Goal: Task Accomplishment & Management: Manage account settings

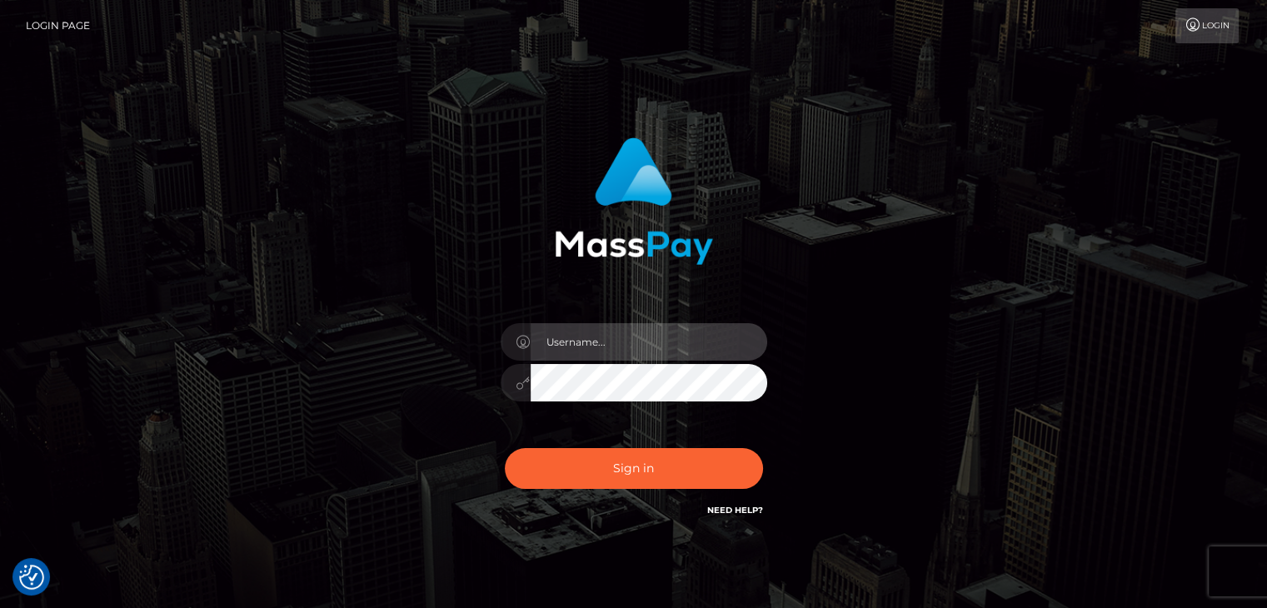
click at [566, 337] on input "text" at bounding box center [649, 341] width 237 height 37
type input "annawantsurbrains@gmail.com"
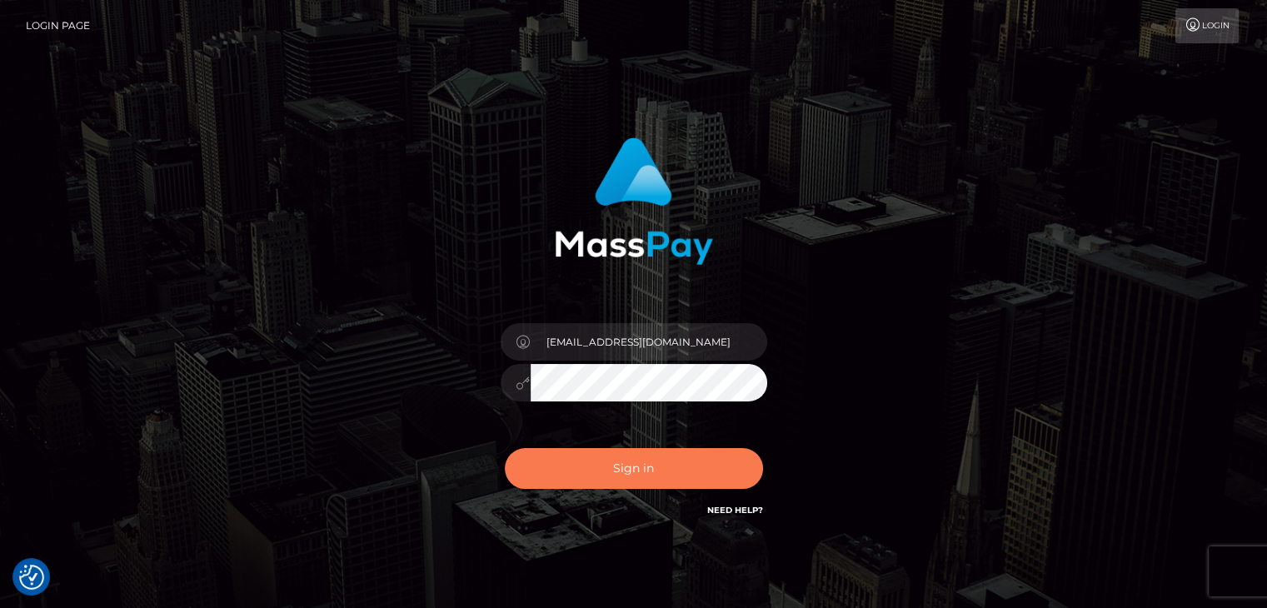
click at [637, 471] on button "Sign in" at bounding box center [634, 468] width 258 height 41
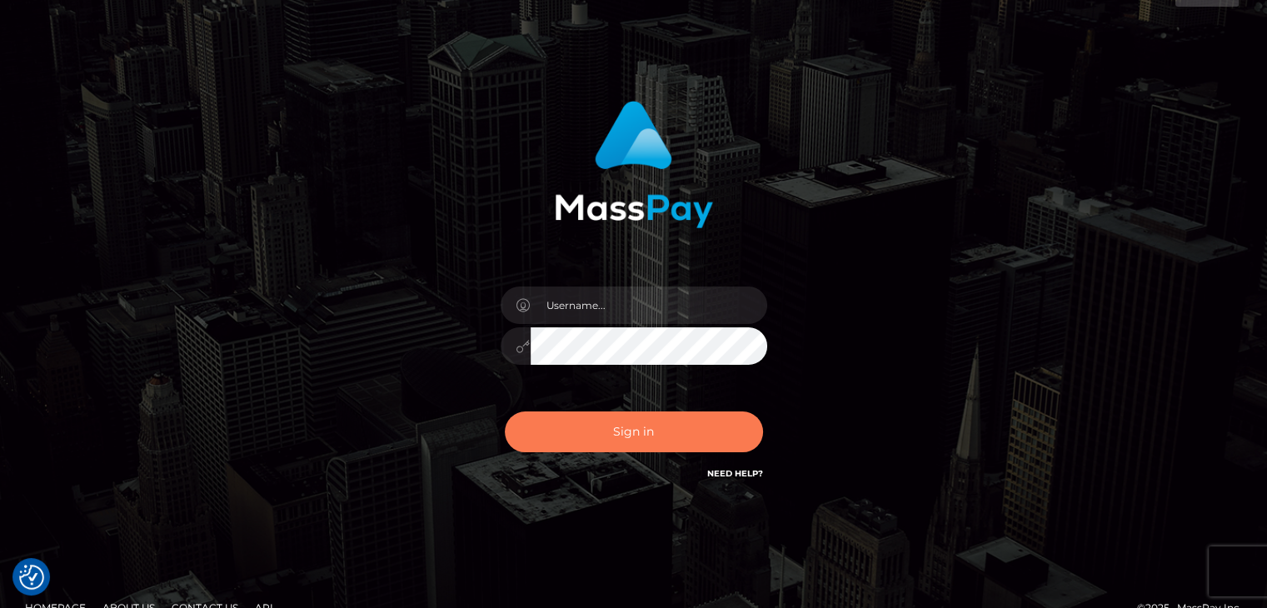
scroll to position [33, 0]
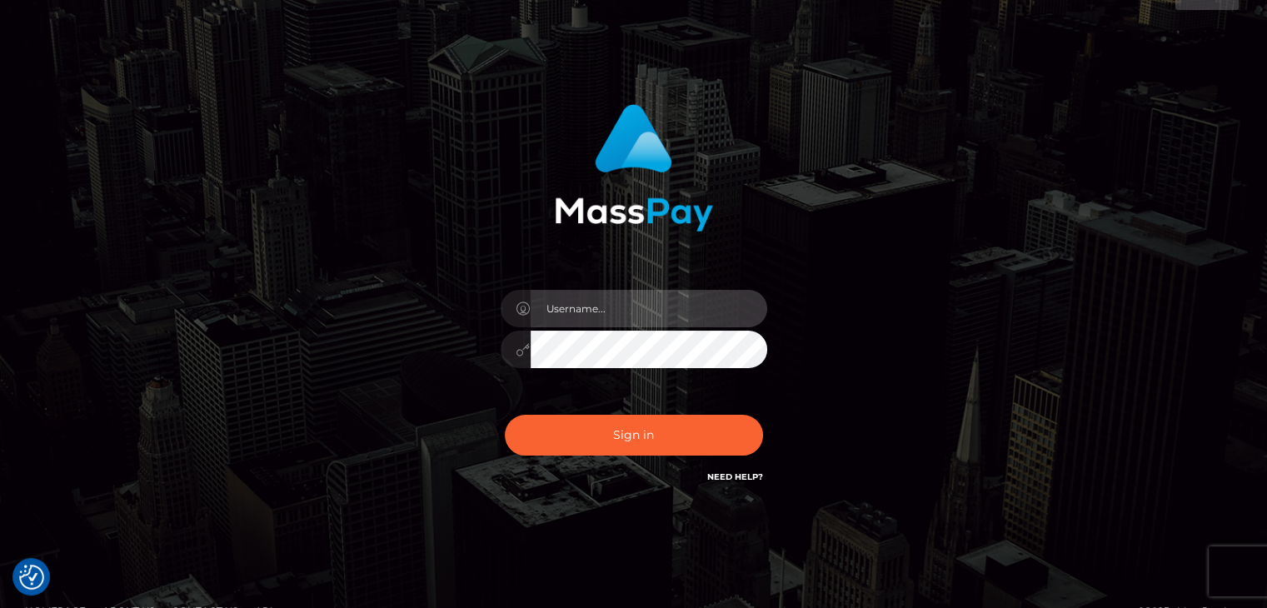
click at [594, 308] on input "text" at bounding box center [649, 308] width 237 height 37
type input "annawantsurbrains@gmail.com"
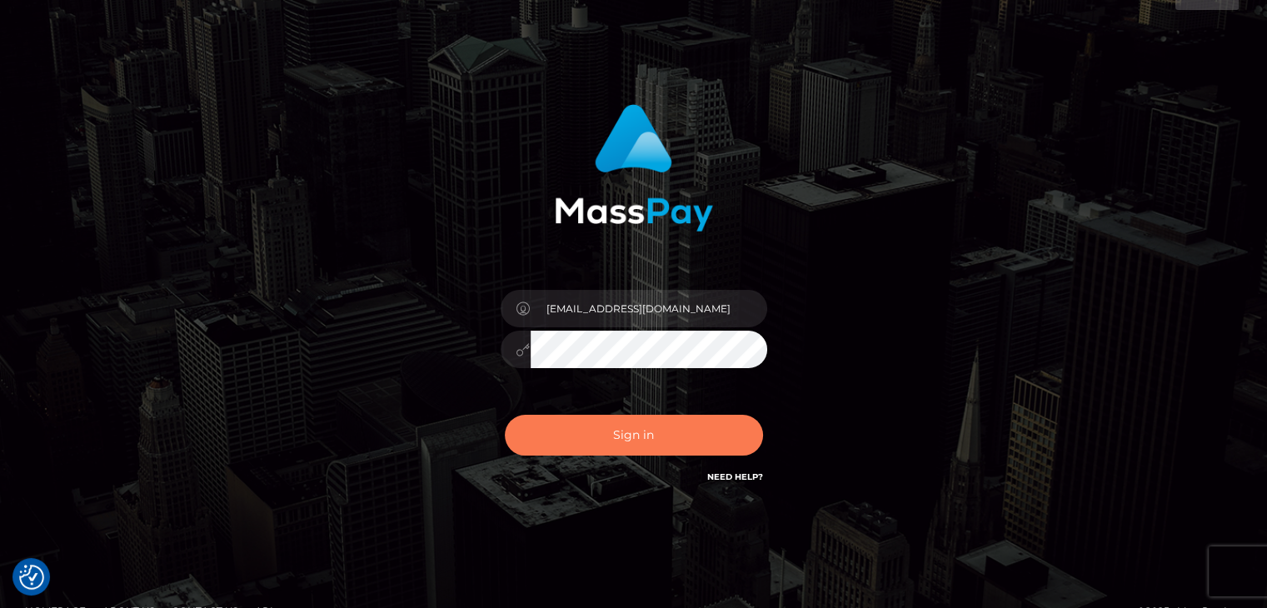
click at [648, 436] on button "Sign in" at bounding box center [634, 435] width 258 height 41
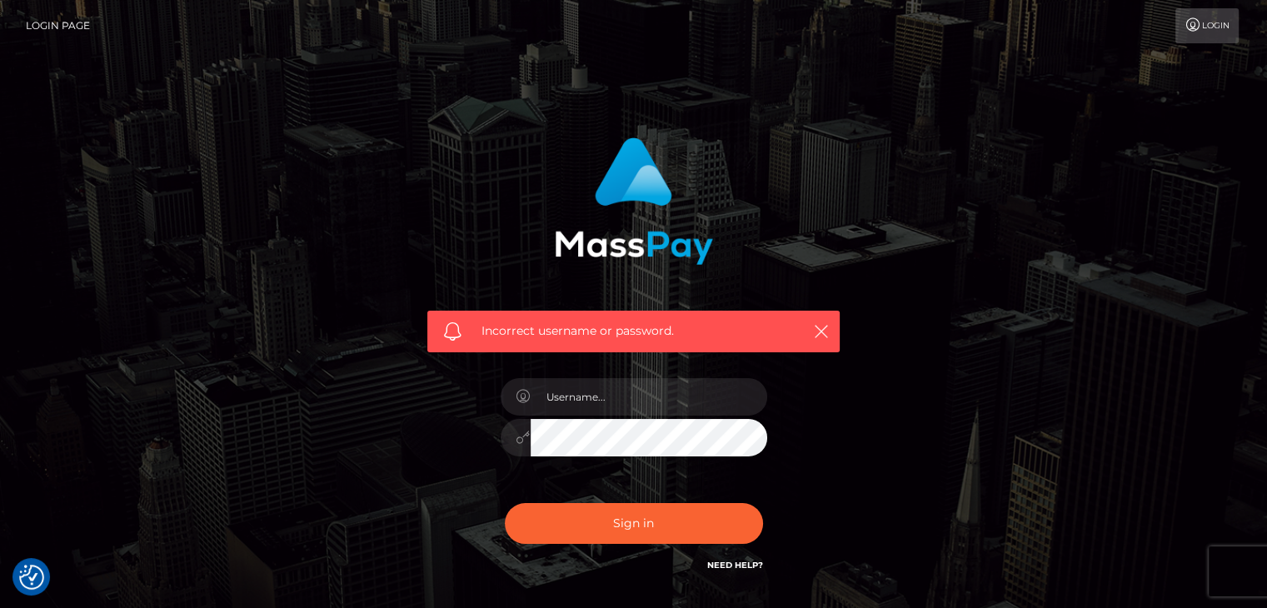
click at [726, 566] on link "Need Help?" at bounding box center [735, 565] width 56 height 11
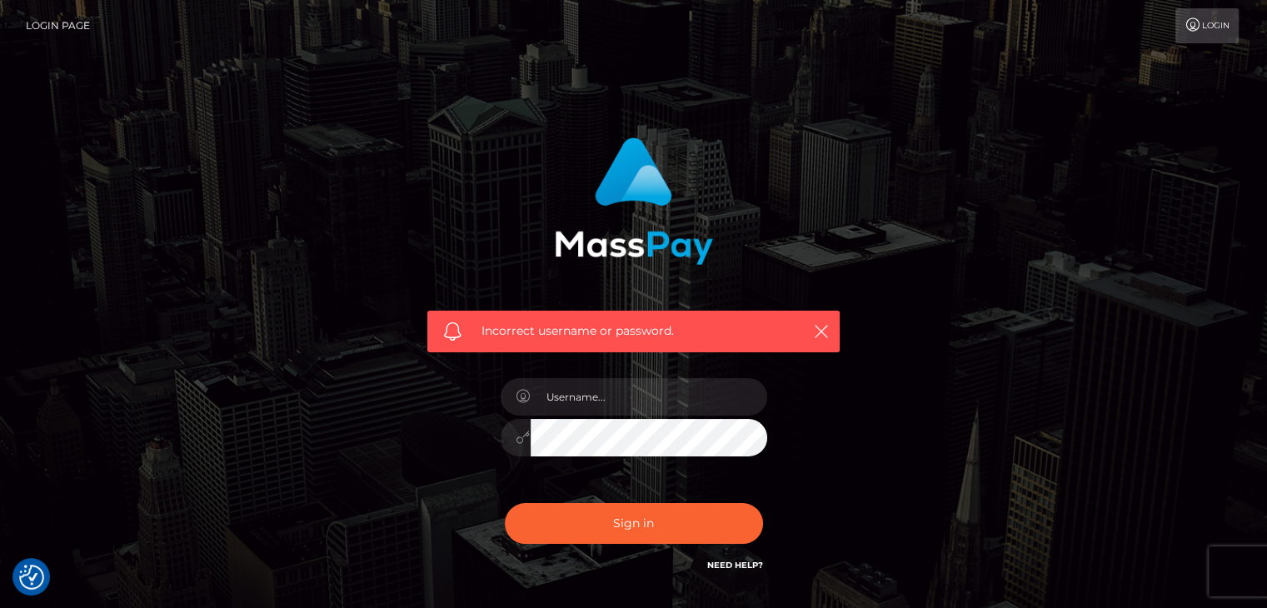
click at [64, 27] on link "Login Page" at bounding box center [58, 25] width 64 height 35
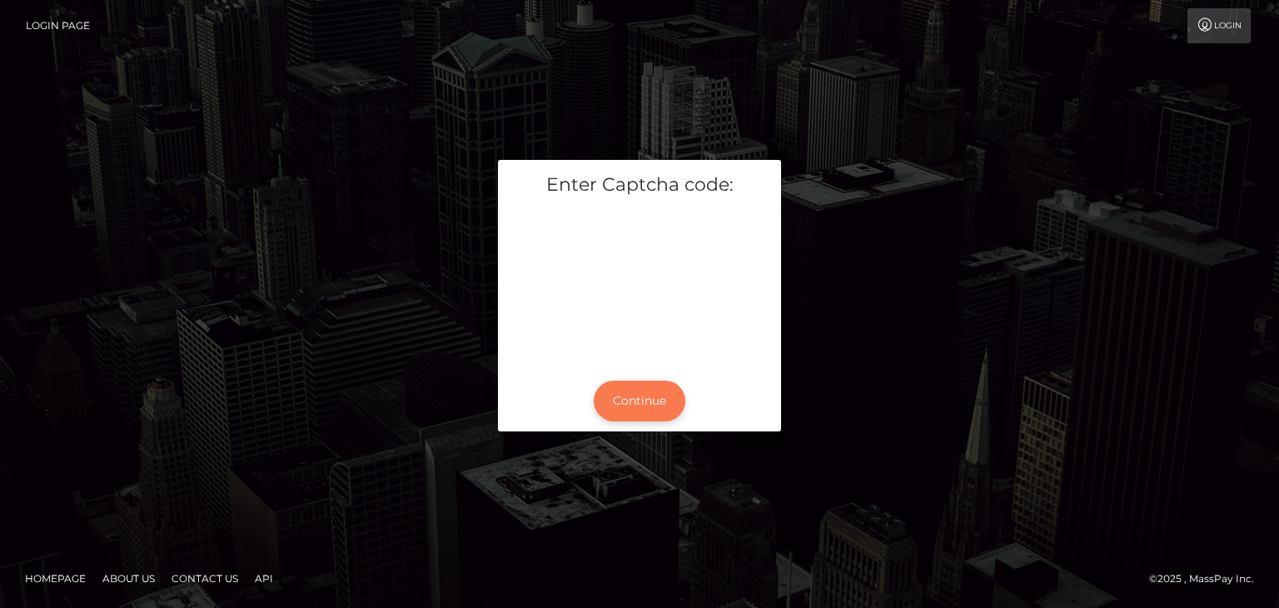
click at [637, 396] on button "Continue" at bounding box center [640, 401] width 92 height 41
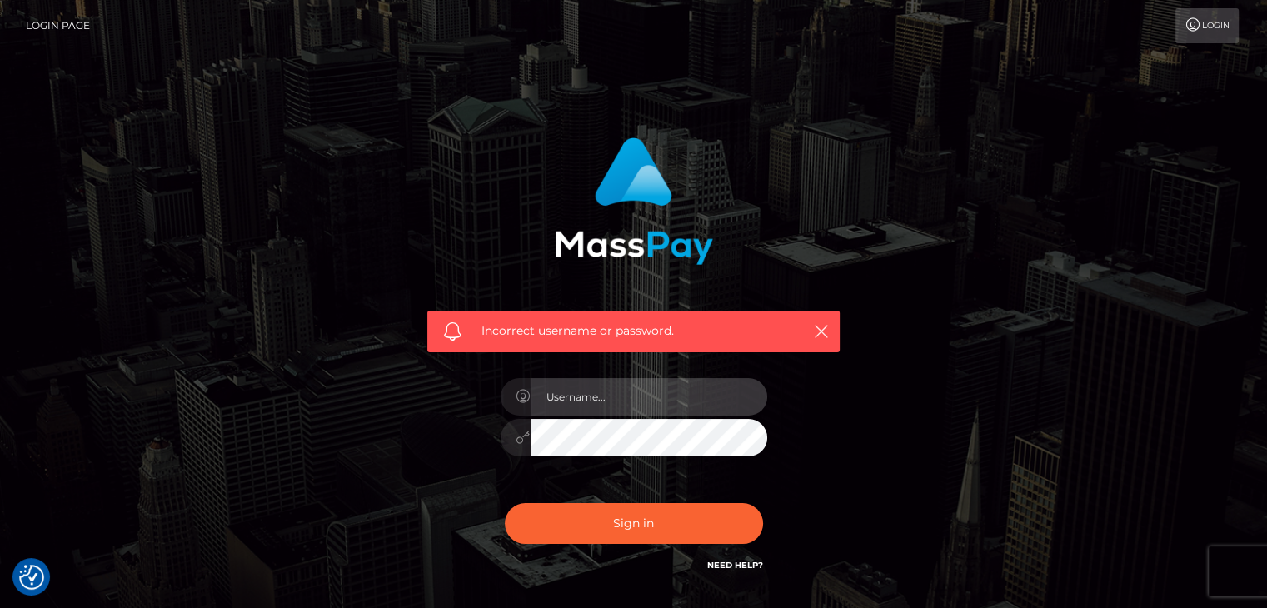
drag, startPoint x: 0, startPoint y: 0, endPoint x: 637, endPoint y: 396, distance: 750.1
click at [637, 396] on input "text" at bounding box center [649, 396] width 237 height 37
type input "[EMAIL_ADDRESS][DOMAIN_NAME]"
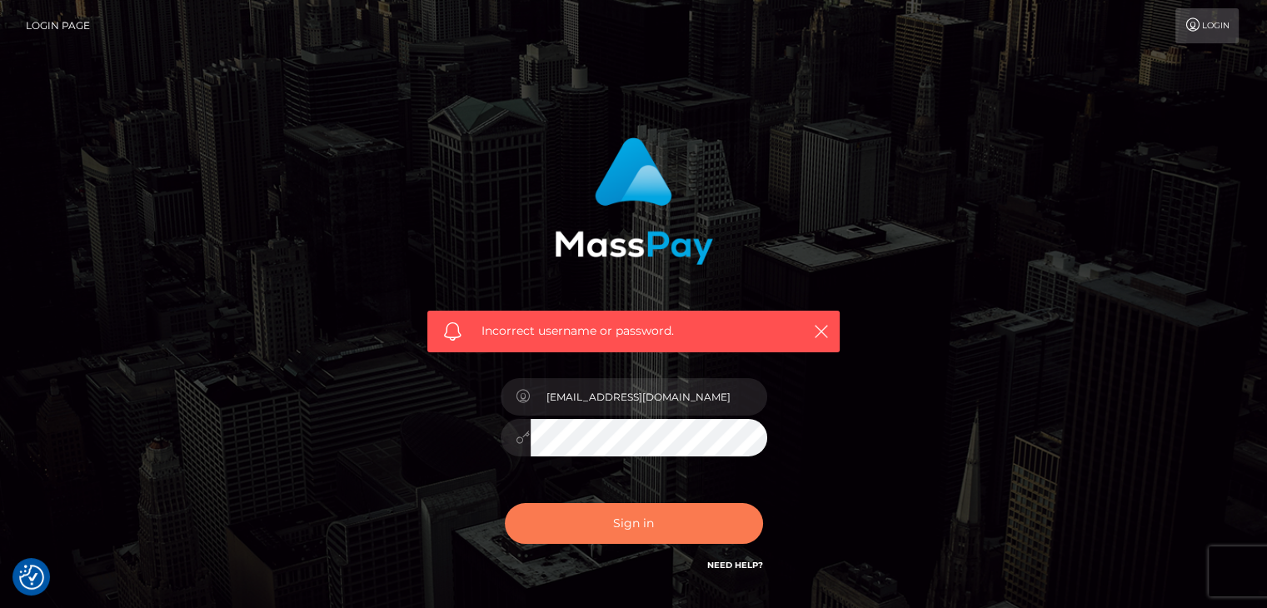
click at [636, 511] on button "Sign in" at bounding box center [634, 523] width 258 height 41
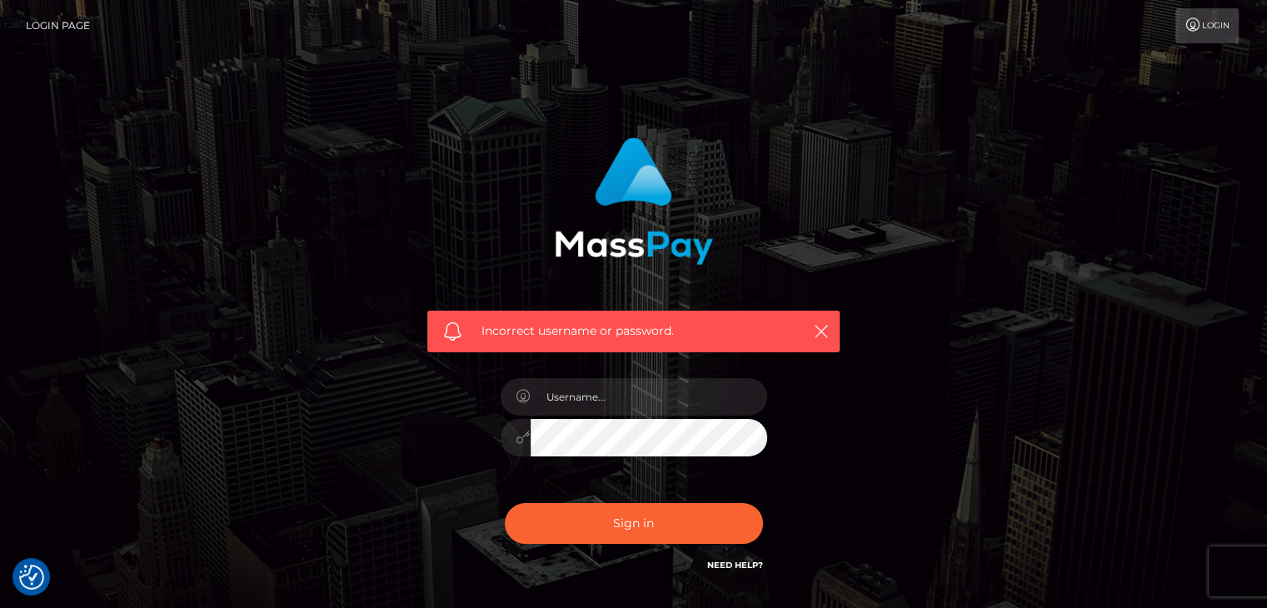
click at [733, 563] on link "Need Help?" at bounding box center [735, 565] width 56 height 11
click at [1197, 22] on icon at bounding box center [1192, 24] width 17 height 13
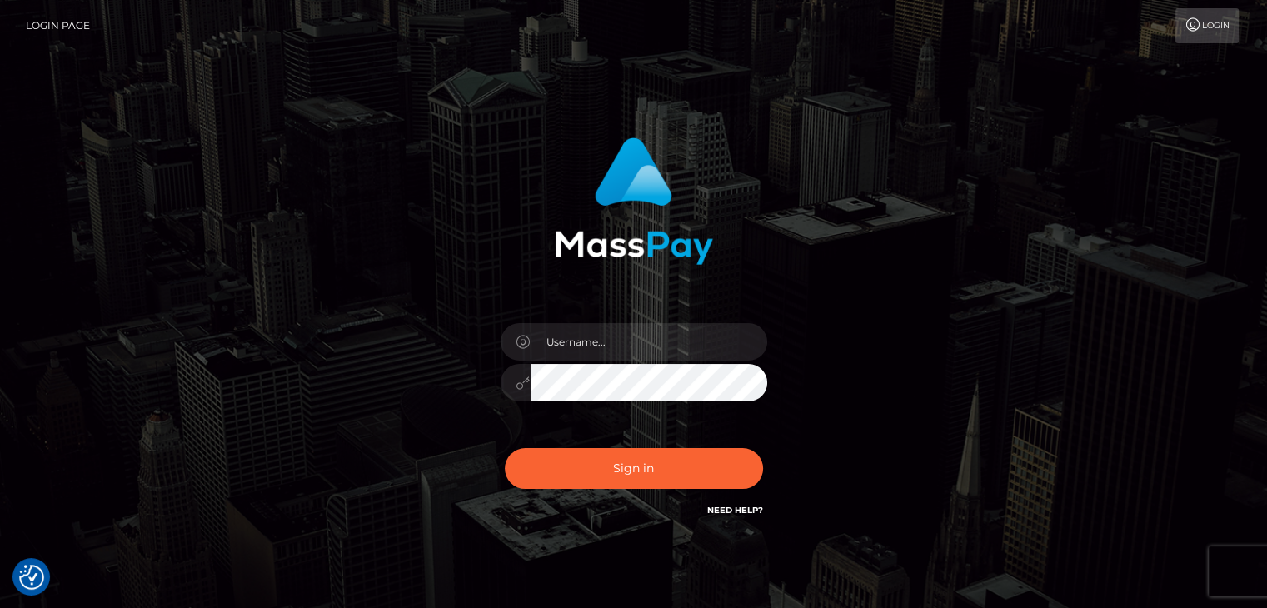
click at [728, 513] on link "Need Help?" at bounding box center [735, 510] width 56 height 11
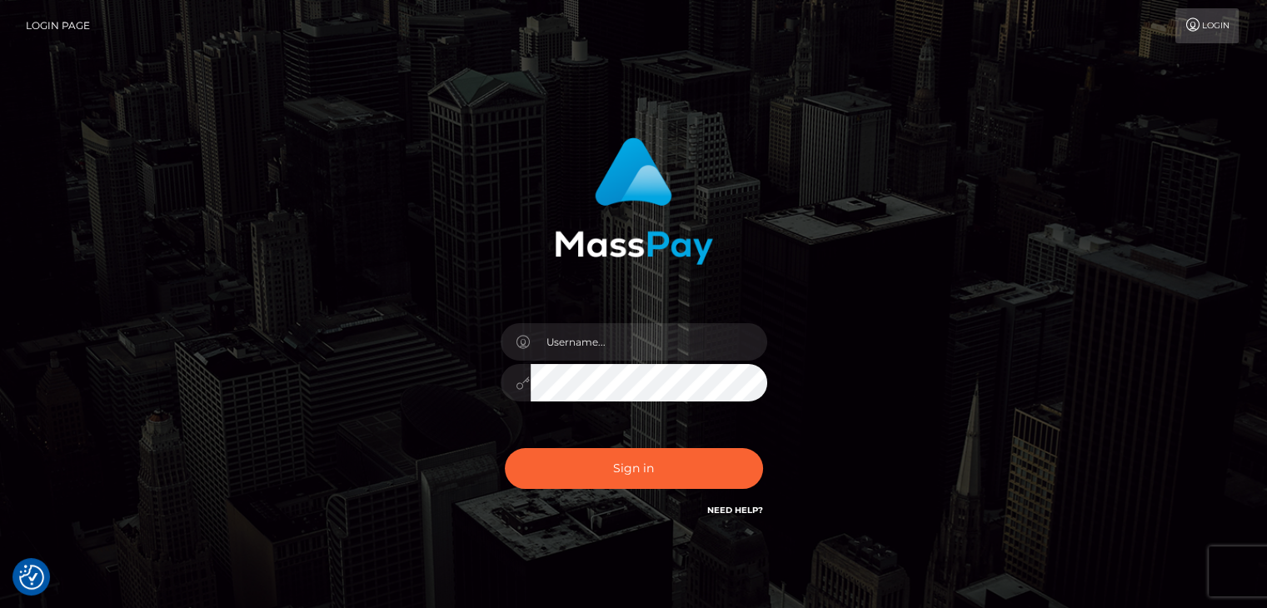
click at [1201, 37] on link "Login" at bounding box center [1206, 25] width 63 height 35
click at [67, 23] on link "Login Page" at bounding box center [58, 25] width 64 height 35
click at [750, 513] on link "Need Help?" at bounding box center [735, 510] width 56 height 11
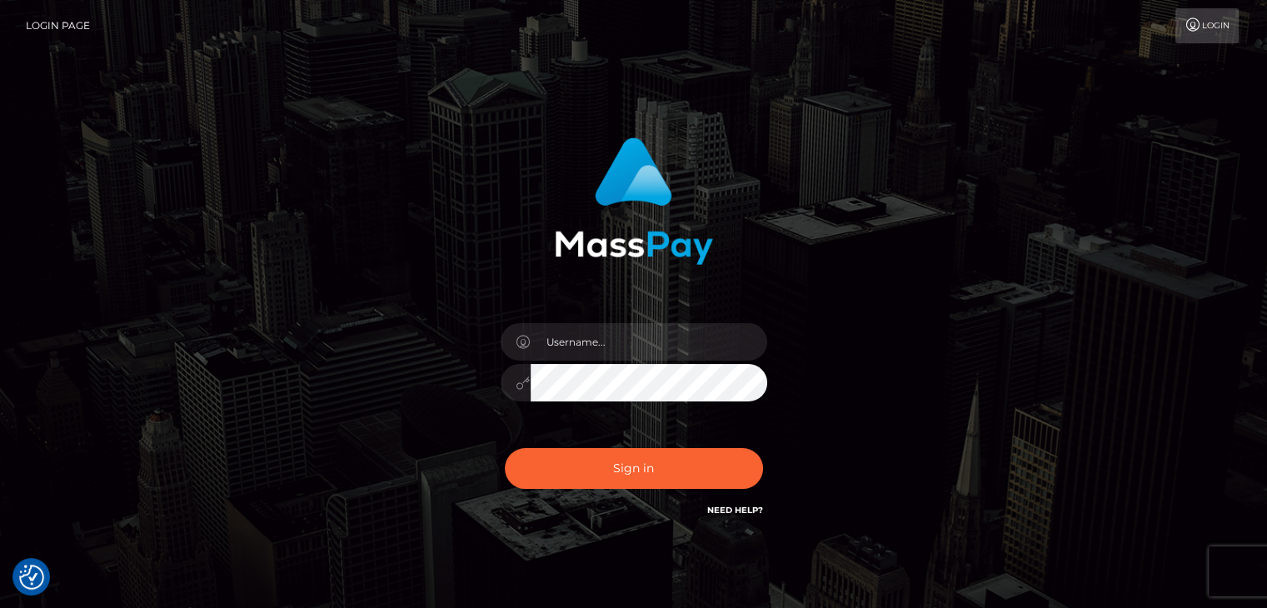
click at [750, 513] on link "Need Help?" at bounding box center [735, 510] width 56 height 11
click at [625, 354] on input "text" at bounding box center [649, 341] width 237 height 37
type input "[EMAIL_ADDRESS][DOMAIN_NAME]"
click at [722, 514] on link "Need Help?" at bounding box center [735, 510] width 56 height 11
click at [719, 513] on link "Need Help?" at bounding box center [735, 510] width 56 height 11
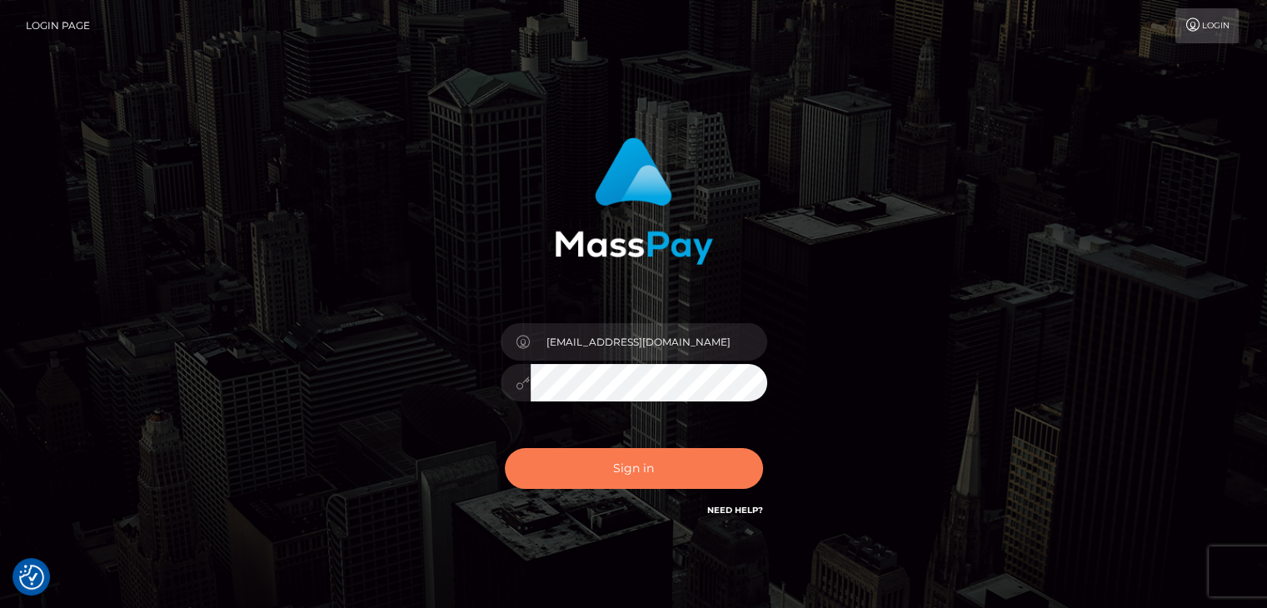
click at [567, 481] on button "Sign in" at bounding box center [634, 468] width 258 height 41
click at [567, 481] on div "0cAFcWeA6zx5VuxBgm6v9bRM4Wh87L93ZY_1G67hzH3oYk9IabFnOjX259m0P-B7Ka5gJm7nc1YVgBC…" at bounding box center [634, 475] width 292 height 74
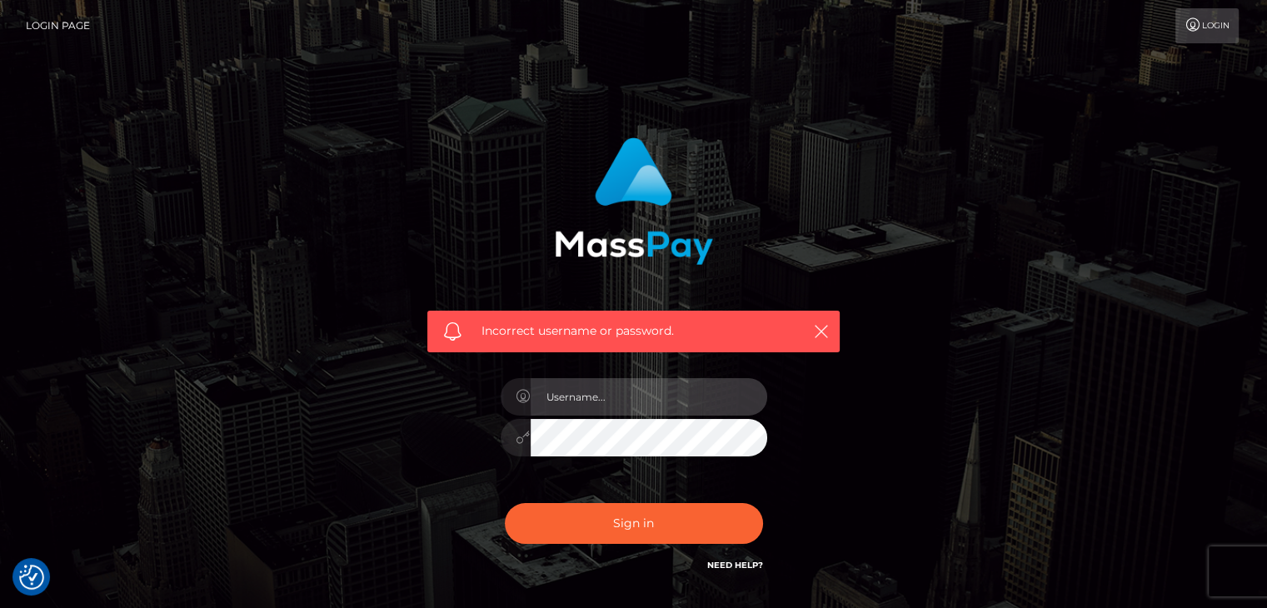
click at [694, 384] on input "text" at bounding box center [649, 396] width 237 height 37
type input "[EMAIL_ADDRESS][DOMAIN_NAME]"
click at [723, 564] on link "Need Help?" at bounding box center [735, 565] width 56 height 11
